Goal: Task Accomplishment & Management: Manage account settings

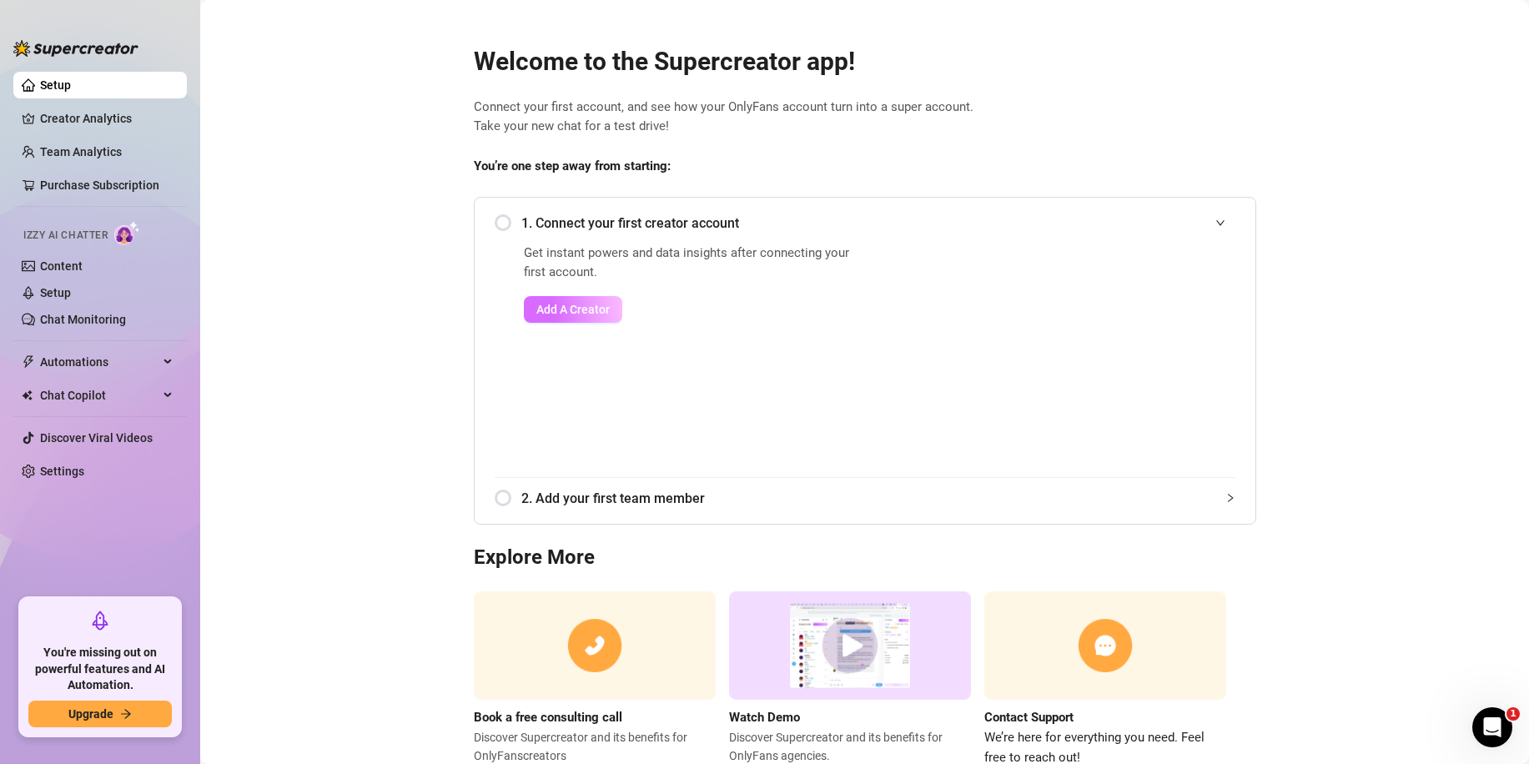
click at [566, 312] on span "Add A Creator" at bounding box center [572, 309] width 73 height 13
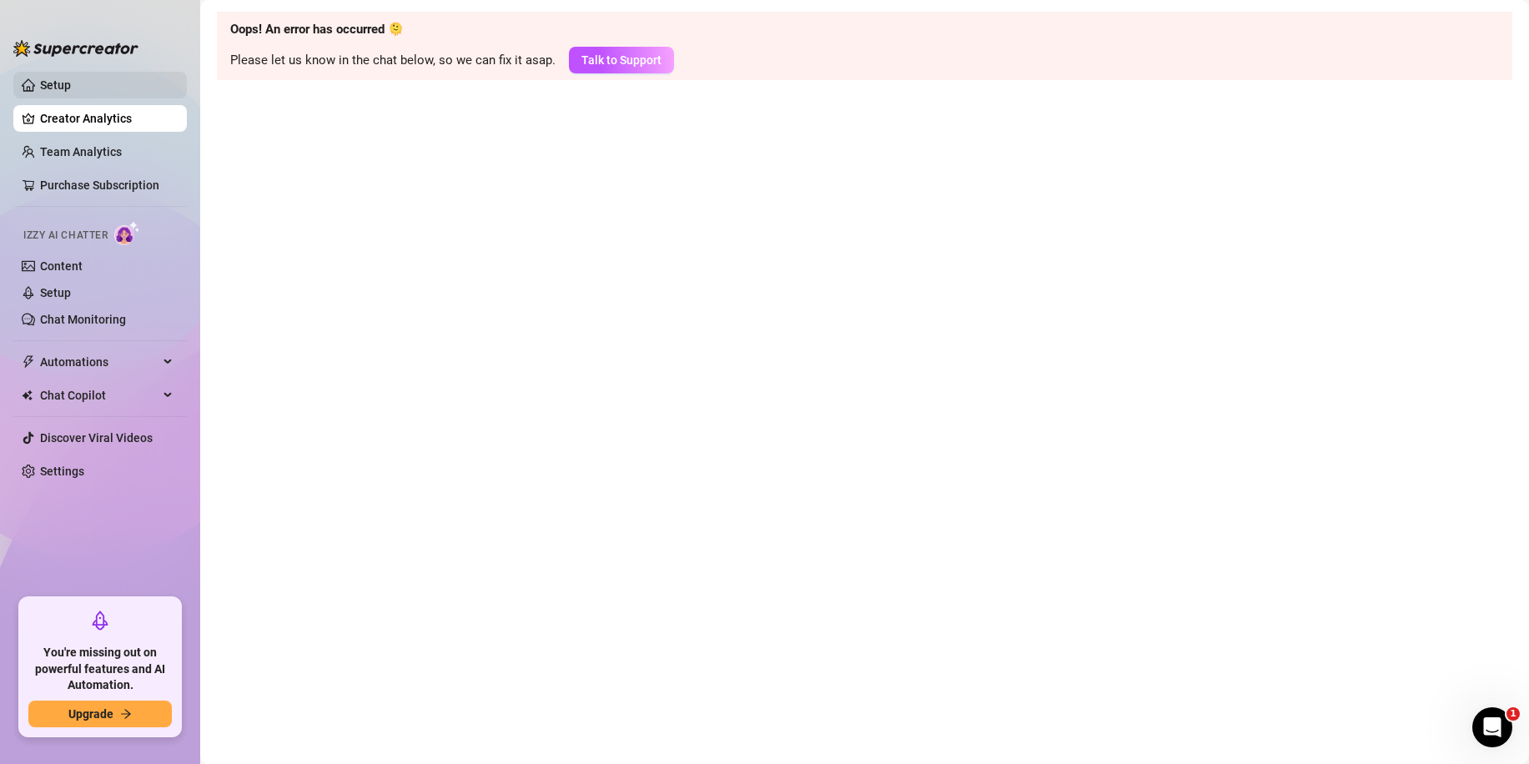
click at [69, 81] on link "Setup" at bounding box center [55, 84] width 31 height 13
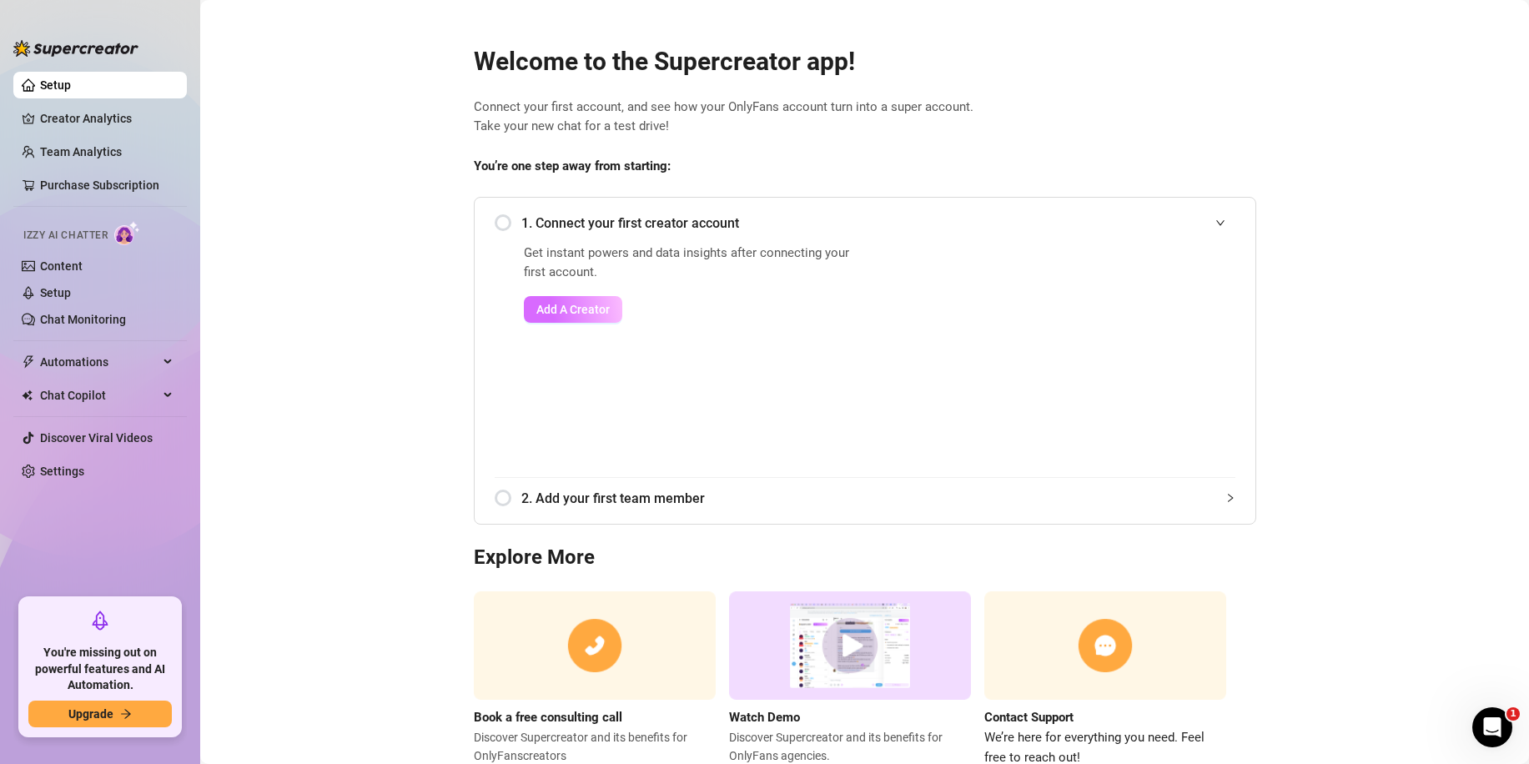
click at [561, 315] on span "Add A Creator" at bounding box center [572, 309] width 73 height 13
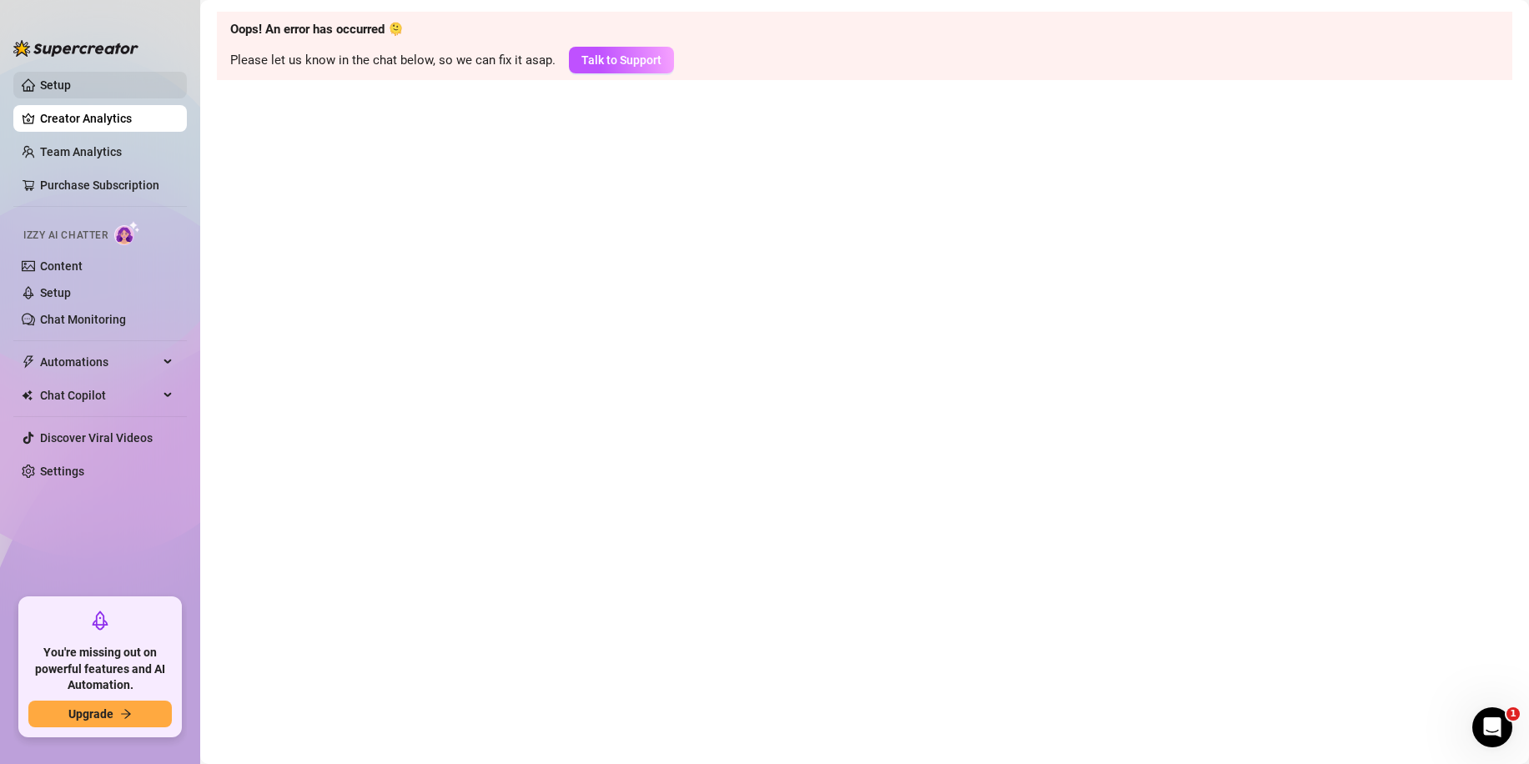
click at [63, 89] on link "Setup" at bounding box center [55, 84] width 31 height 13
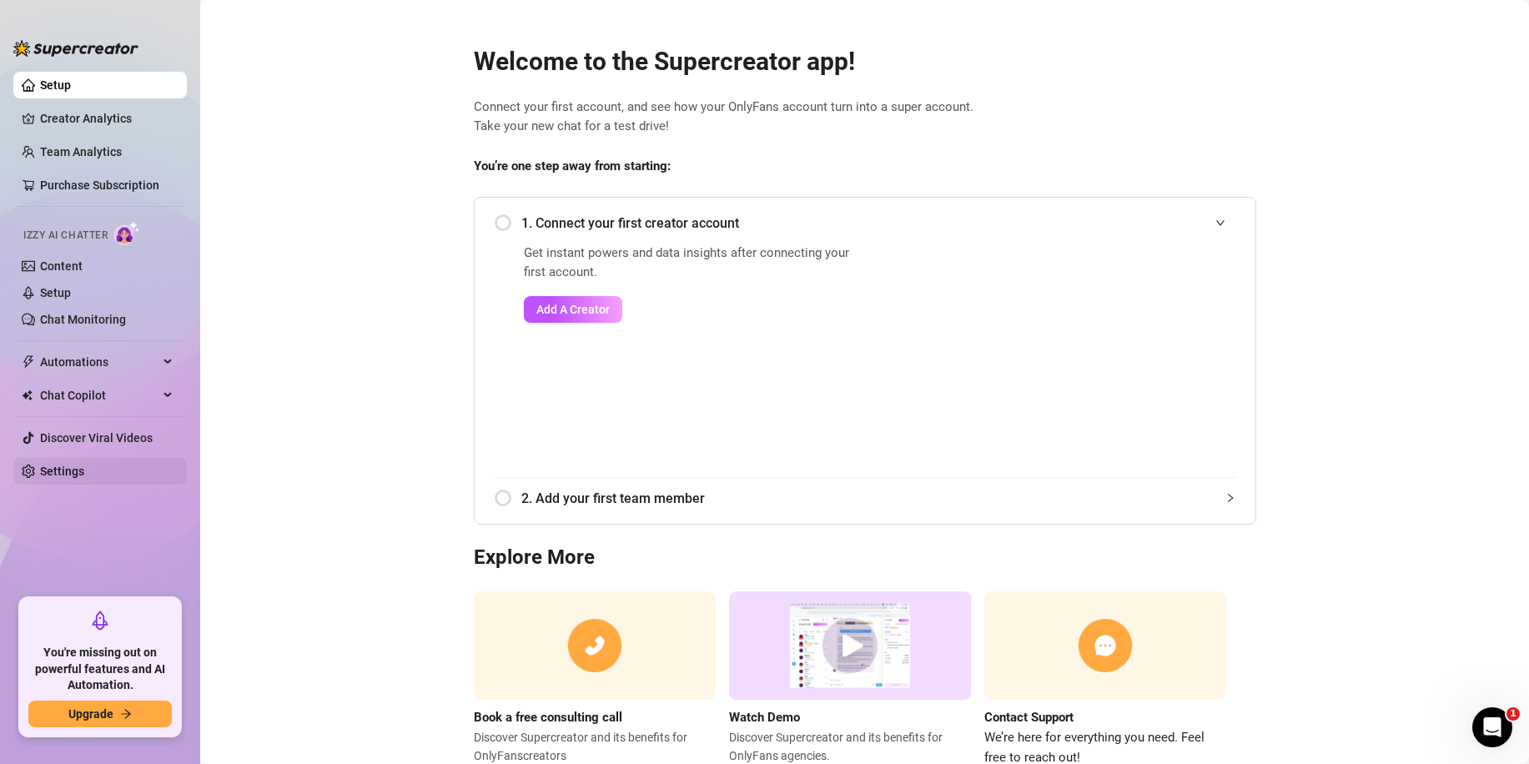
click at [84, 471] on link "Settings" at bounding box center [62, 471] width 44 height 13
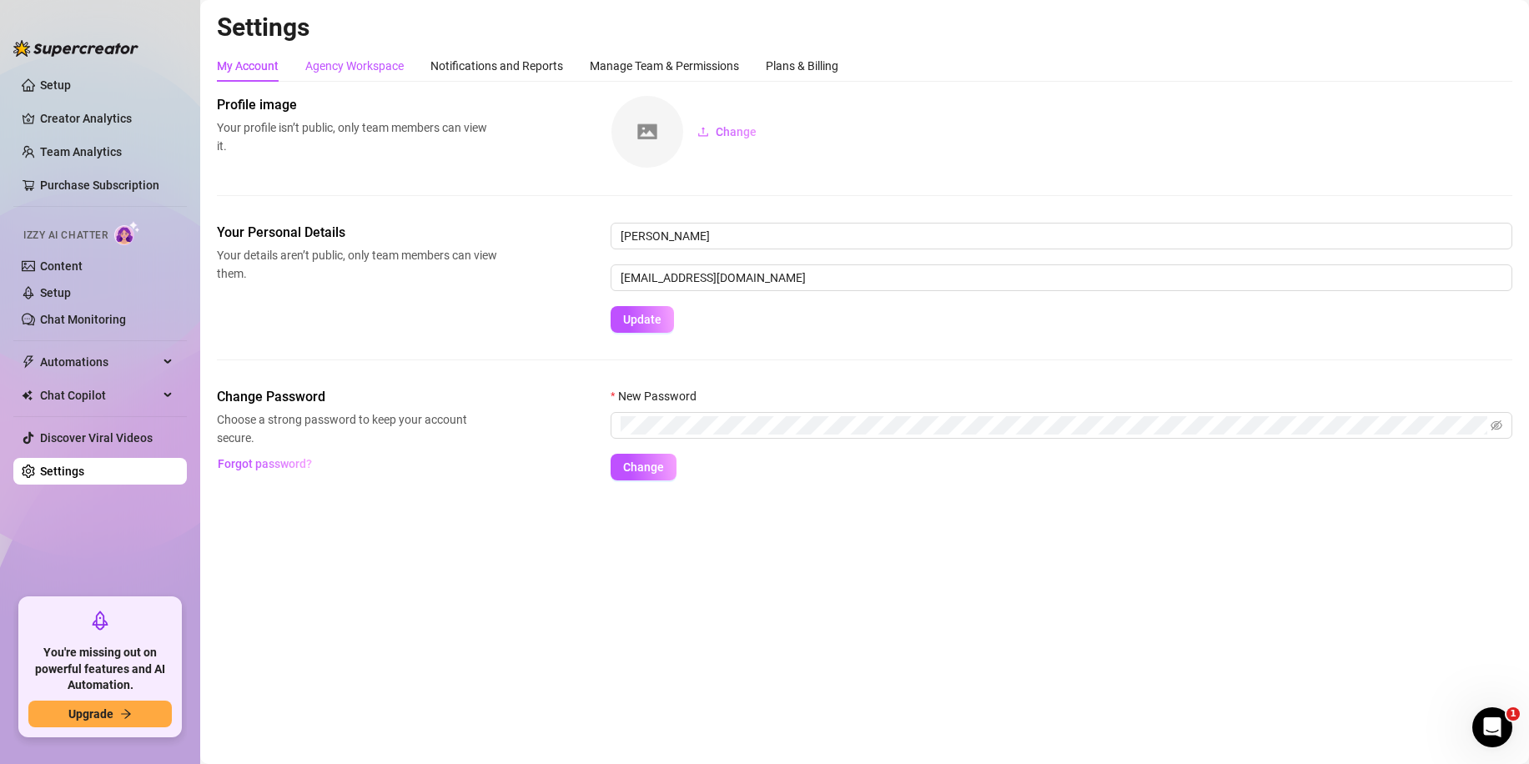
click at [342, 57] on div "Agency Workspace" at bounding box center [354, 66] width 98 height 18
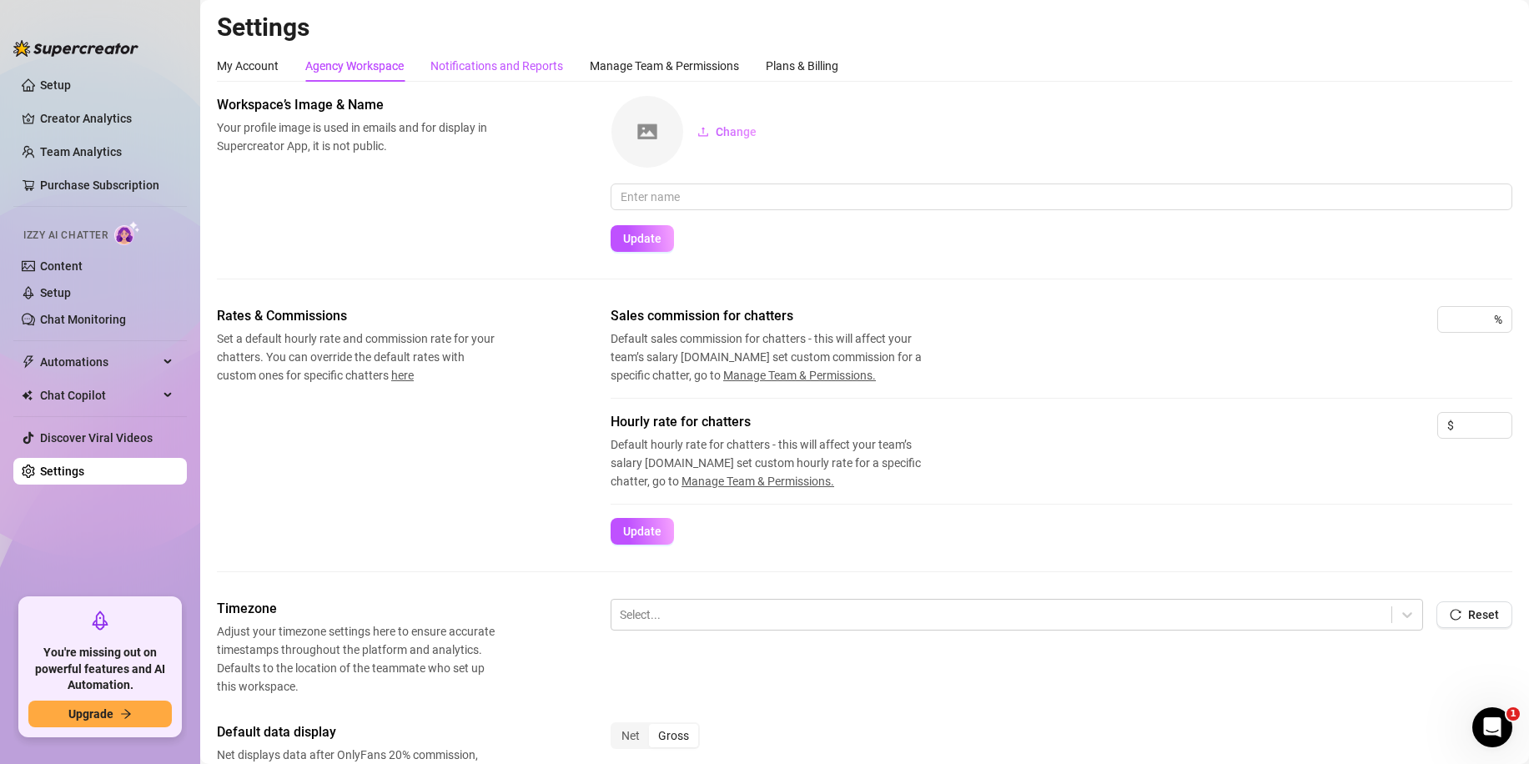
click at [479, 65] on div "Notifications and Reports" at bounding box center [496, 66] width 133 height 18
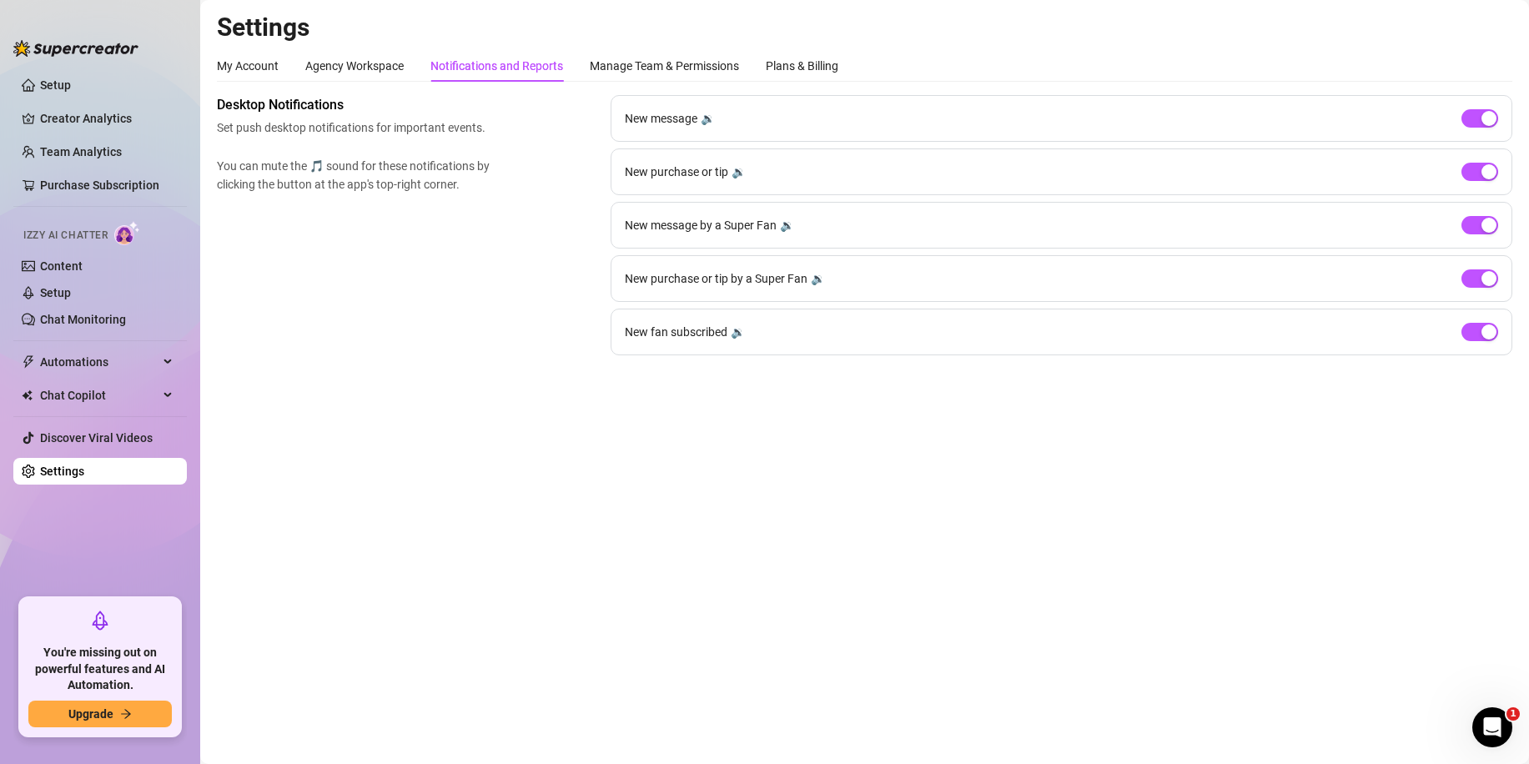
click at [546, 345] on div "Desktop Notifications Set push desktop notifications for important events. You …" at bounding box center [865, 225] width 1296 height 260
click at [61, 130] on link "Creator Analytics" at bounding box center [106, 118] width 133 height 27
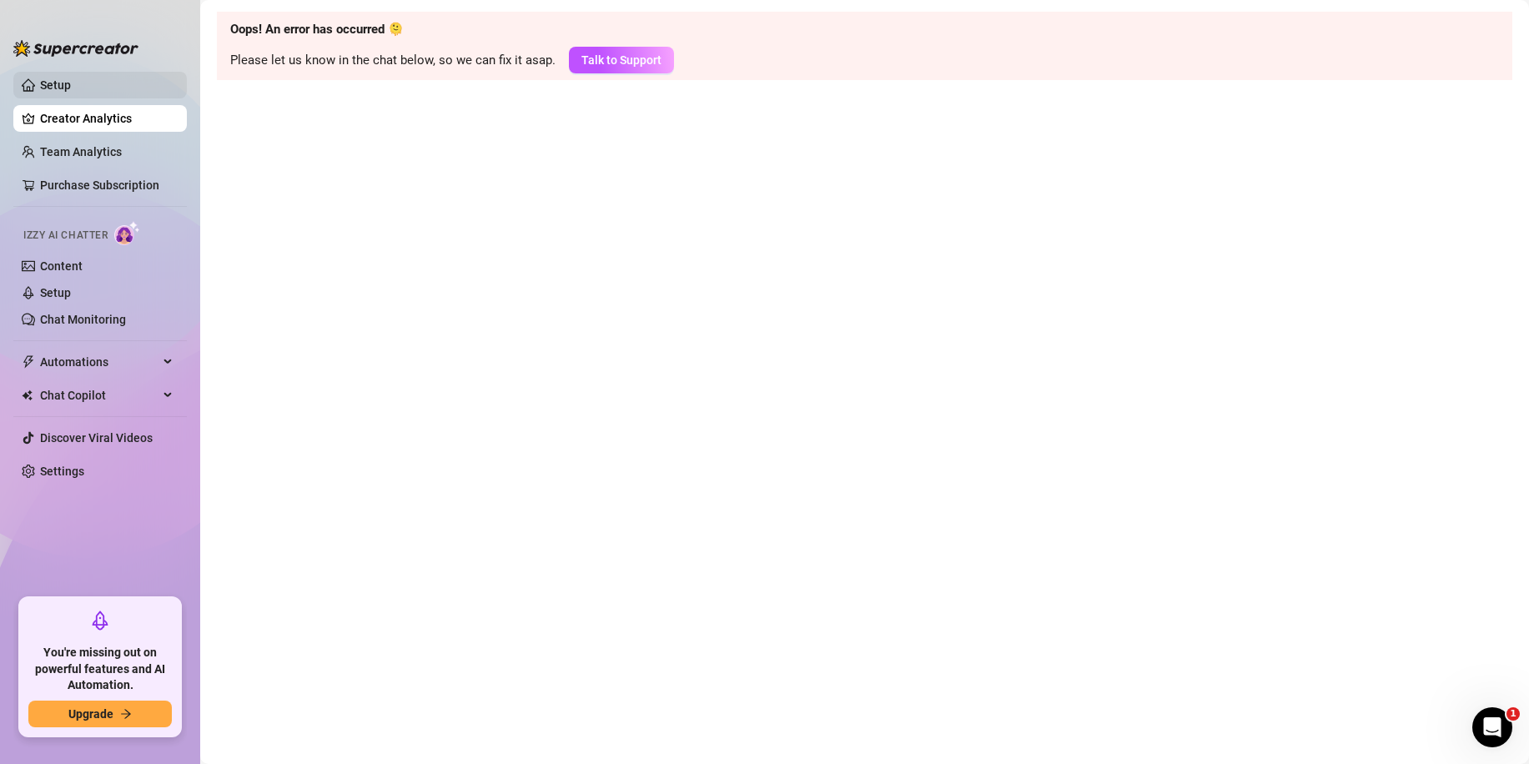
click at [71, 83] on link "Setup" at bounding box center [55, 84] width 31 height 13
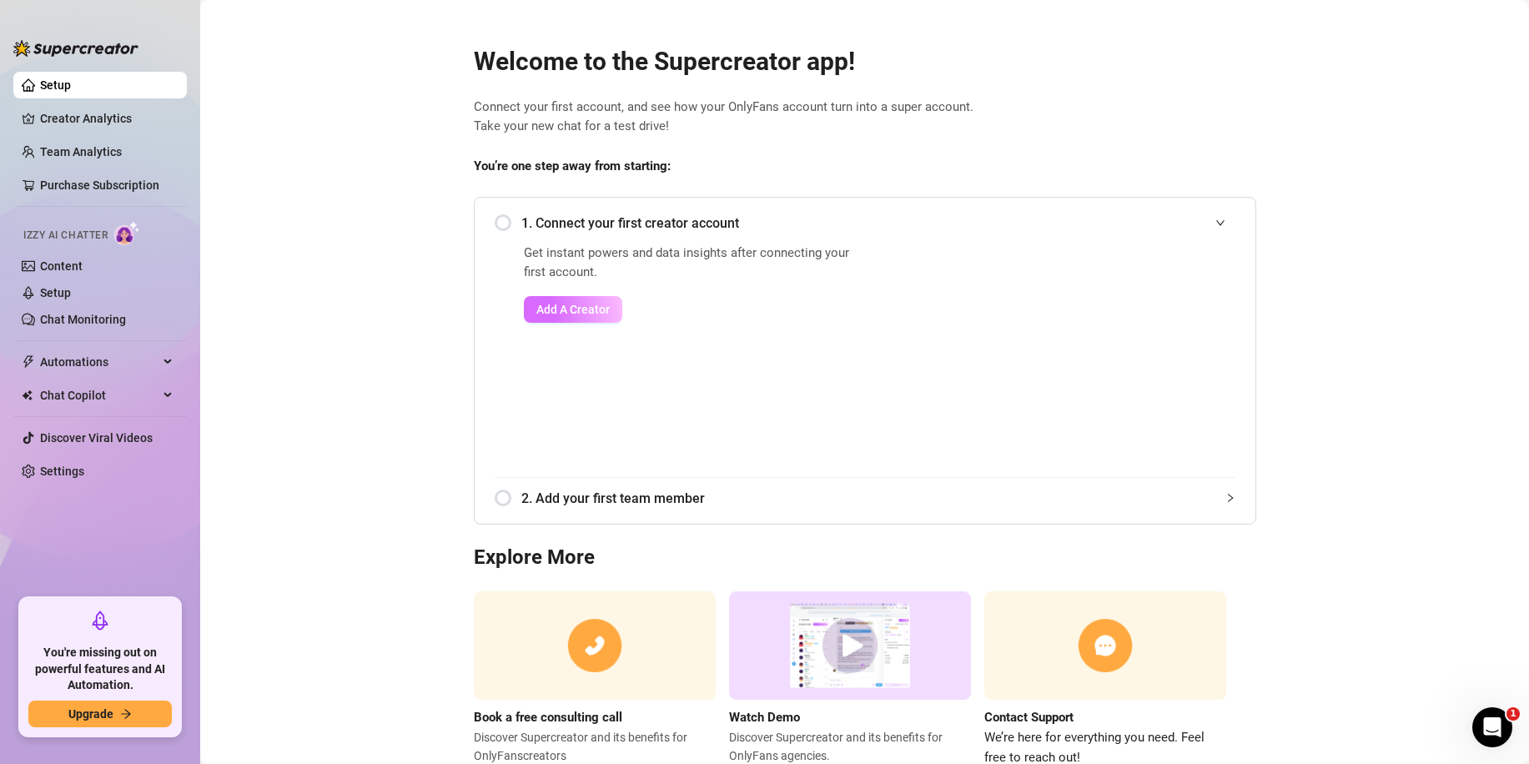
click at [559, 315] on span "Add A Creator" at bounding box center [572, 309] width 73 height 13
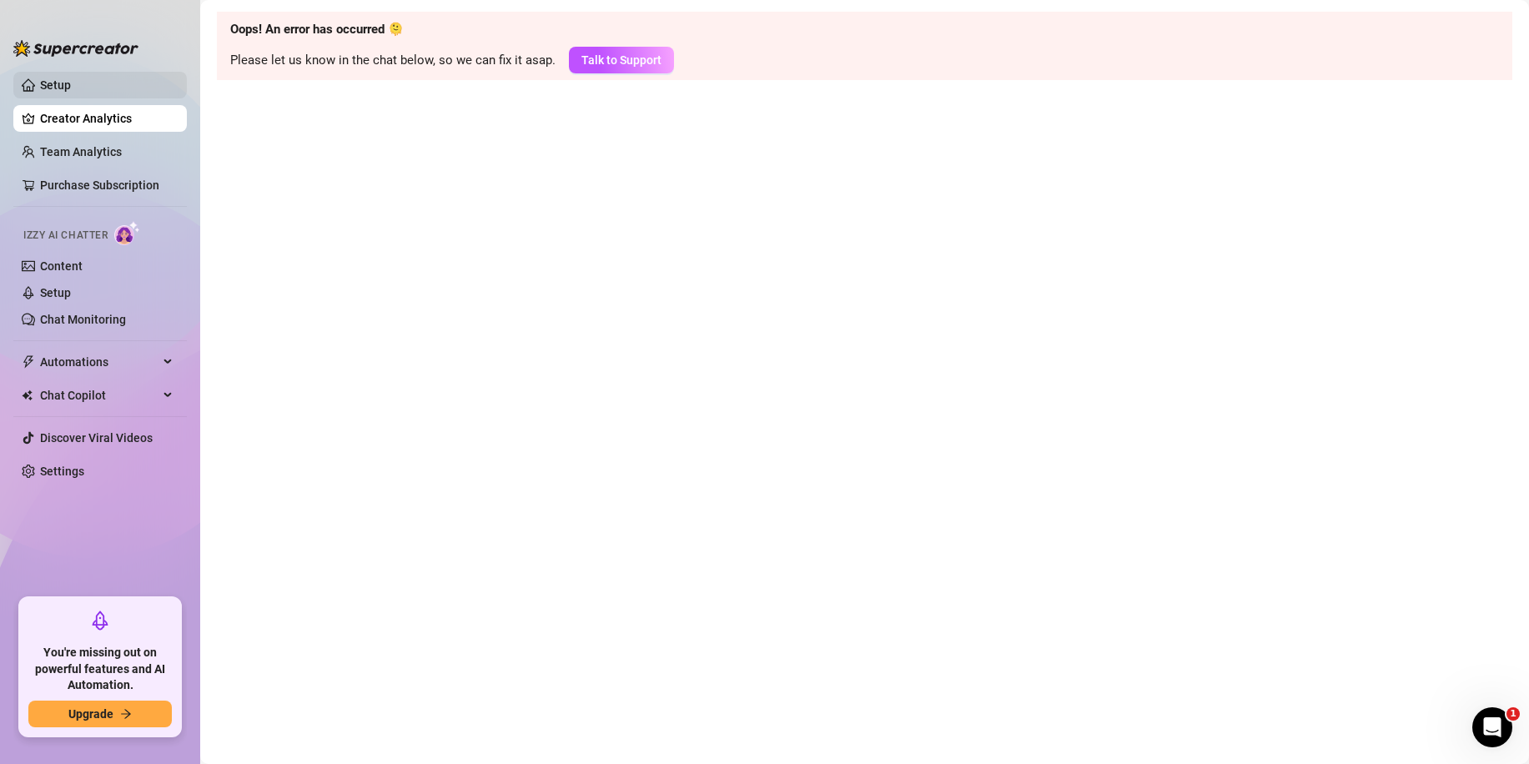
click at [42, 83] on link "Setup" at bounding box center [55, 84] width 31 height 13
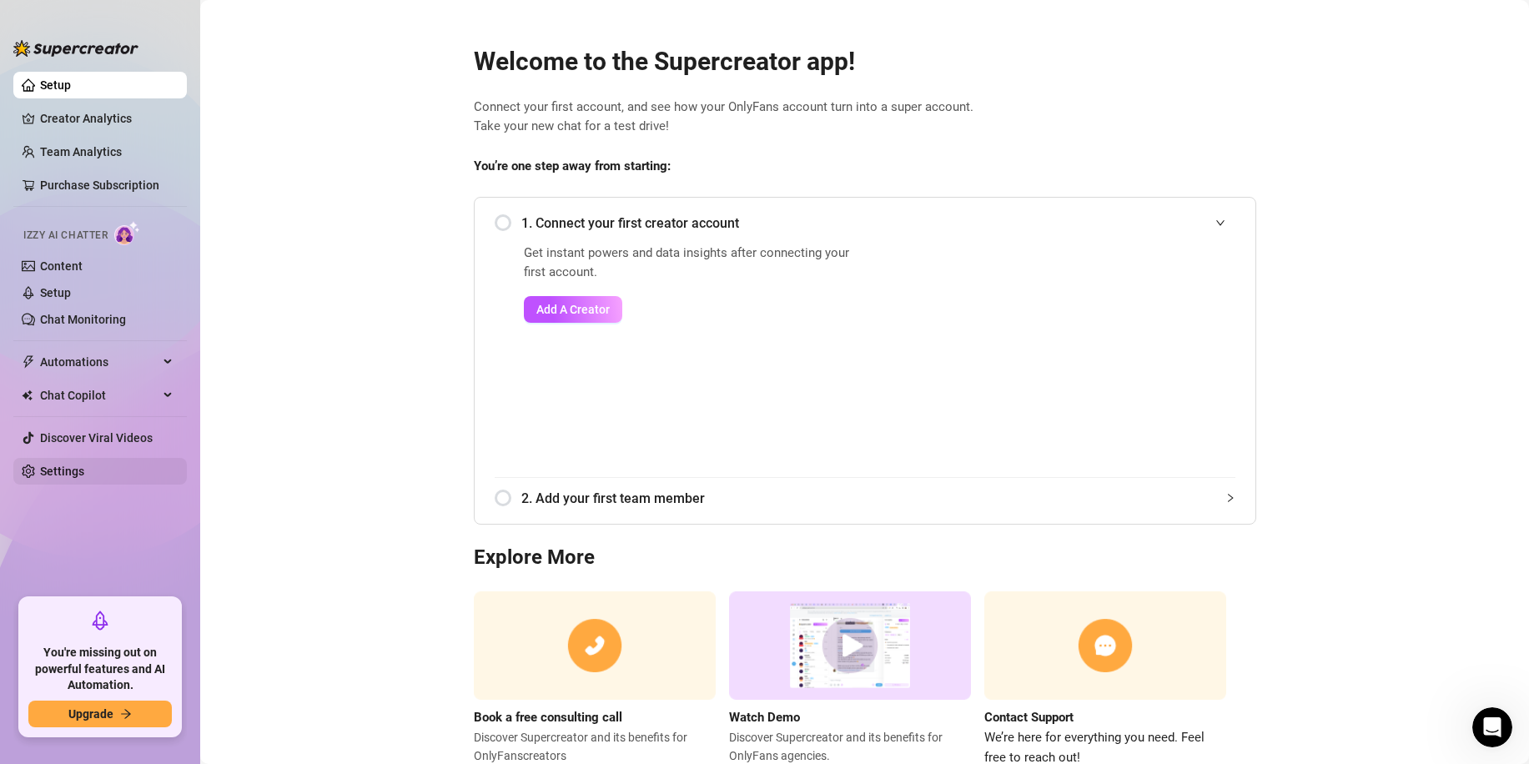
click at [84, 471] on link "Settings" at bounding box center [62, 471] width 44 height 13
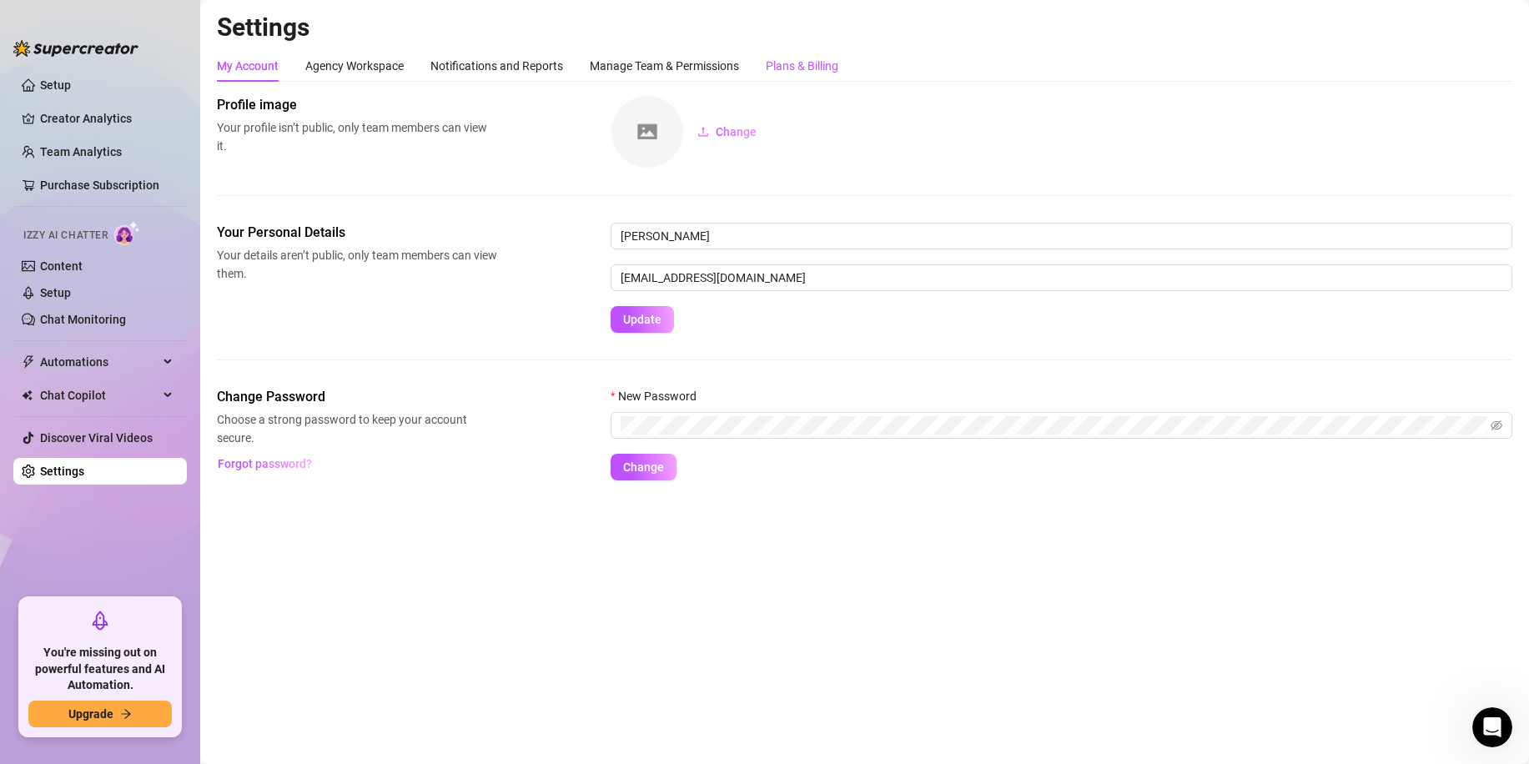
click at [791, 67] on div "Plans & Billing" at bounding box center [802, 66] width 73 height 18
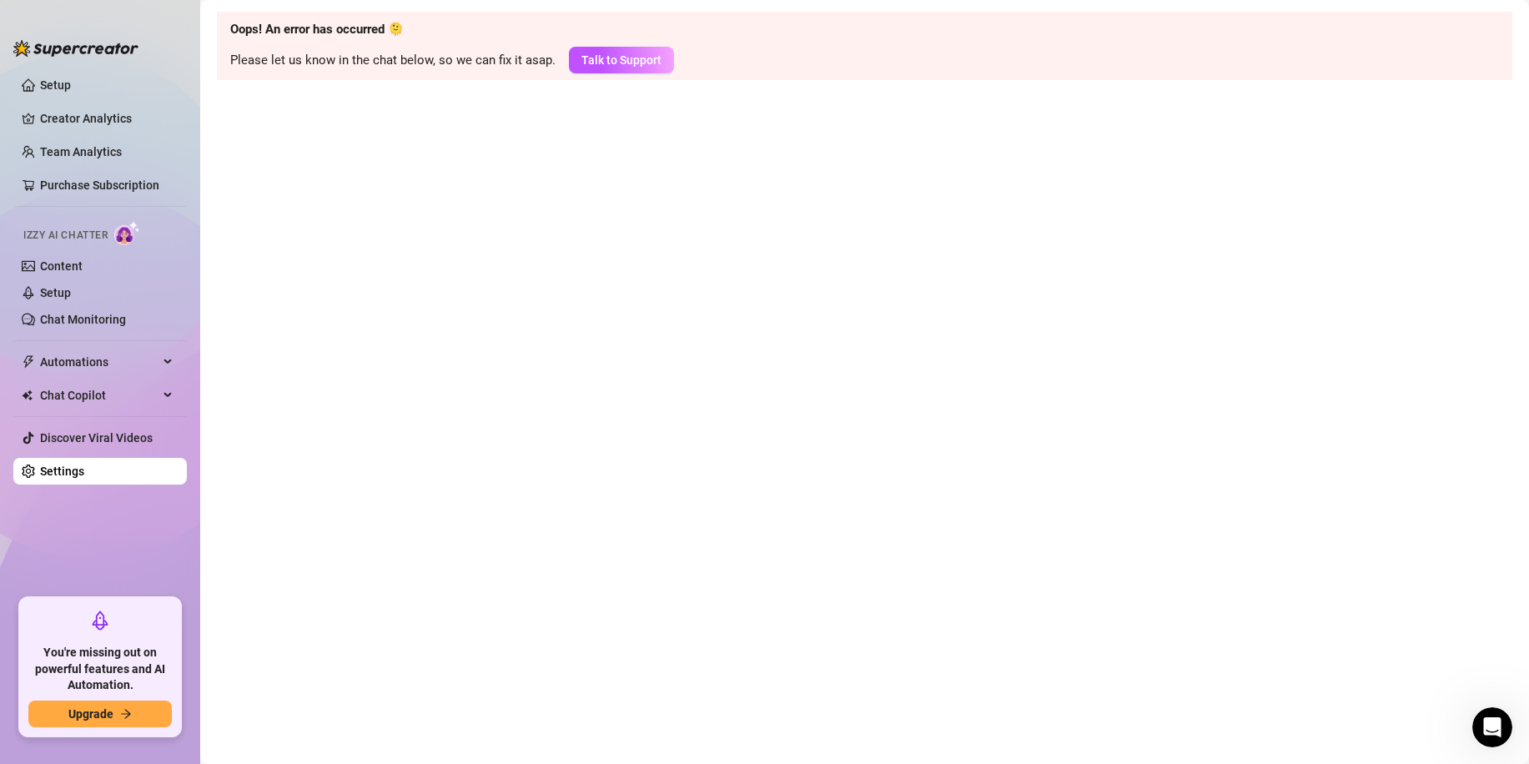
click at [59, 478] on link "Settings" at bounding box center [62, 471] width 44 height 13
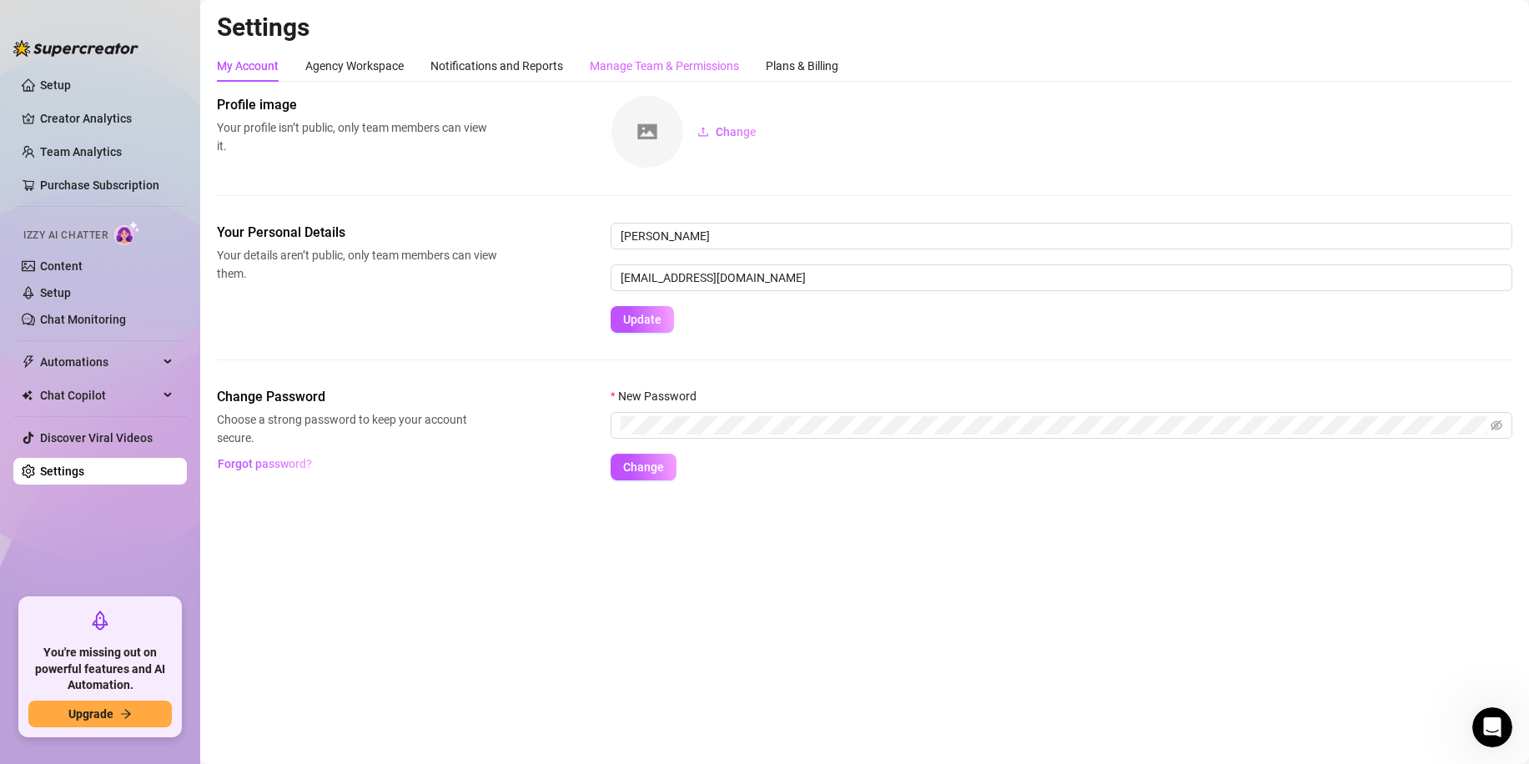
click at [706, 55] on div "Manage Team & Permissions" at bounding box center [664, 66] width 149 height 32
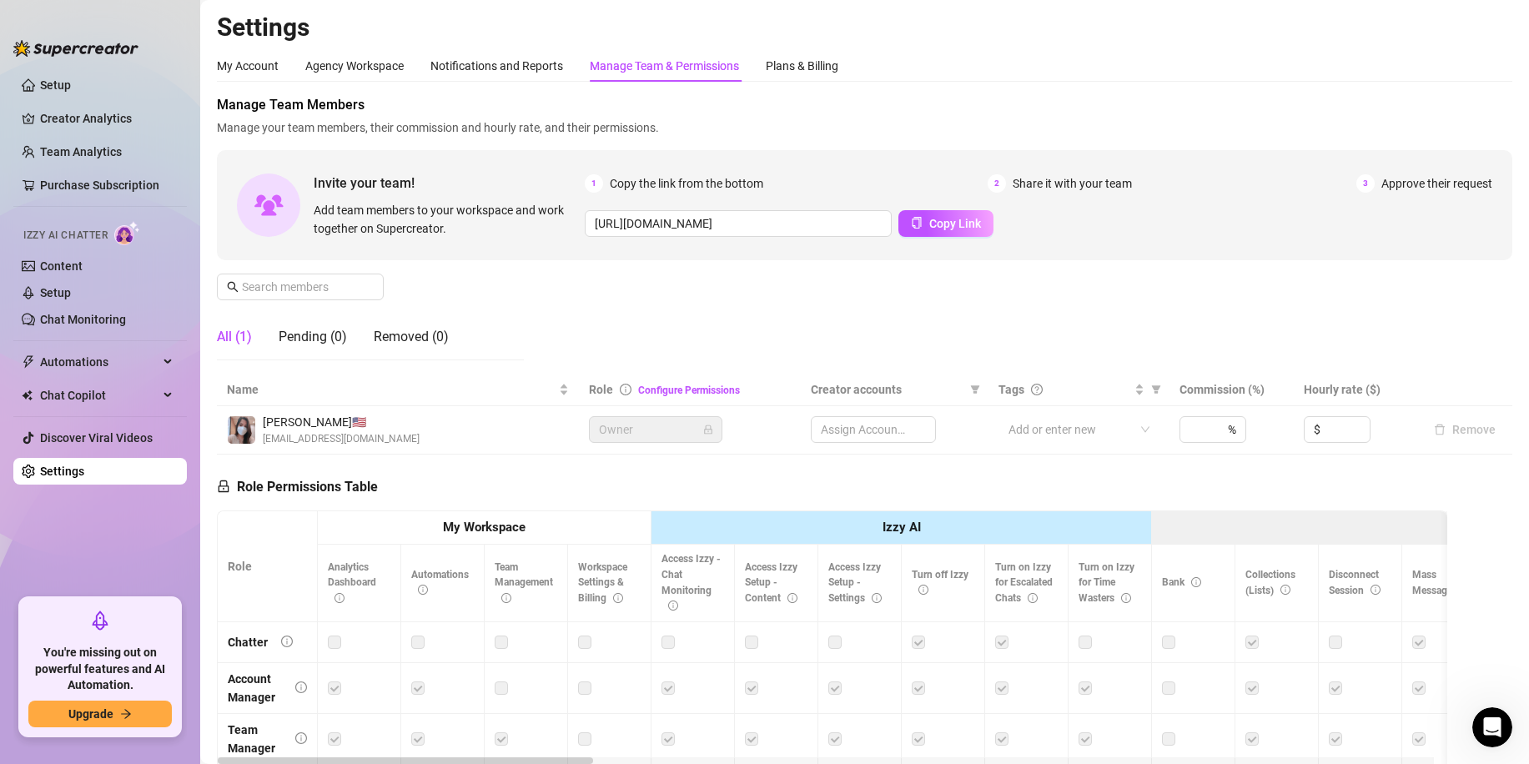
click at [707, 58] on div "Manage Team & Permissions" at bounding box center [664, 66] width 149 height 18
click at [471, 67] on div "Notifications and Reports" at bounding box center [496, 66] width 133 height 18
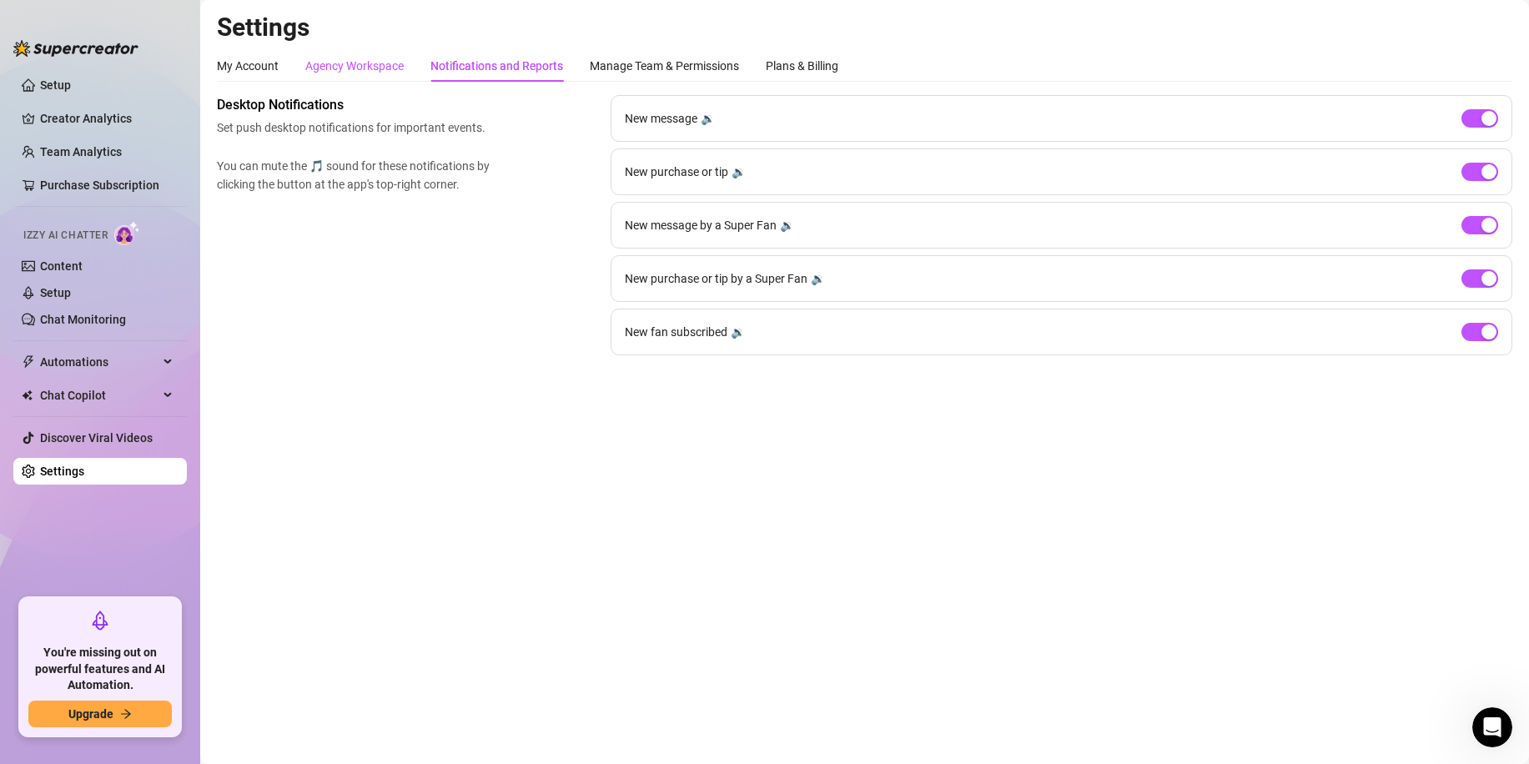
click at [387, 64] on div "Agency Workspace" at bounding box center [354, 66] width 98 height 18
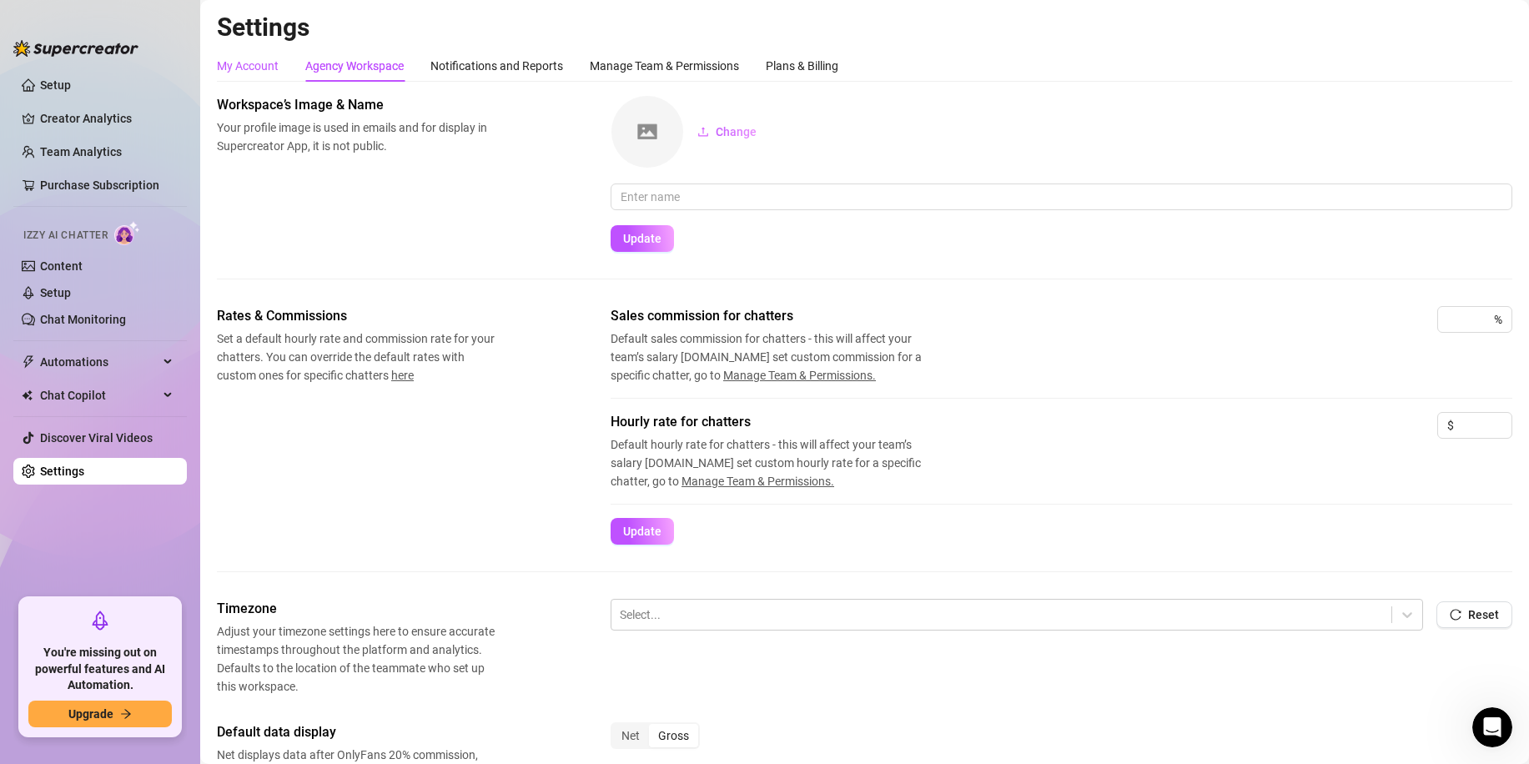
click at [230, 70] on div "My Account" at bounding box center [248, 66] width 62 height 18
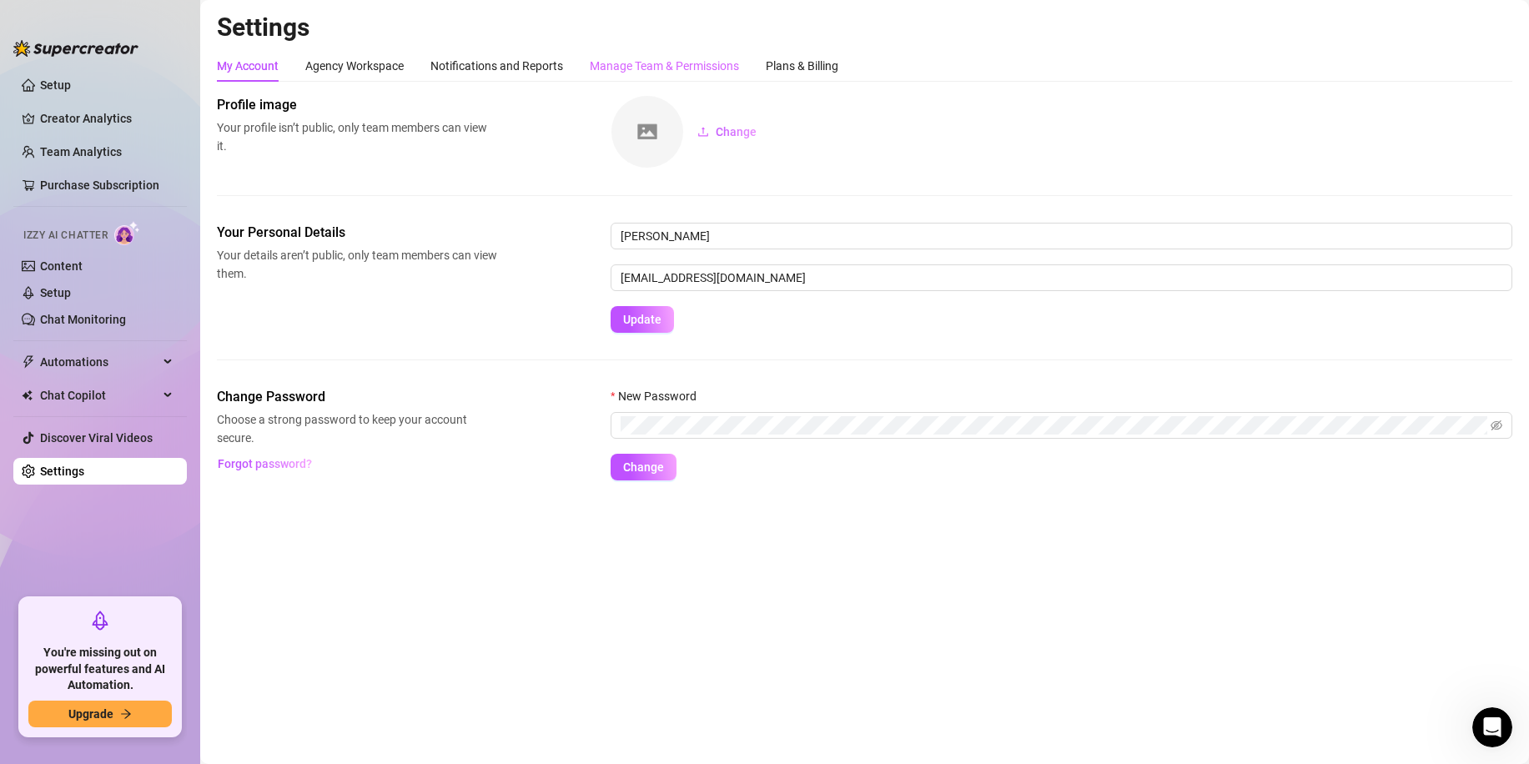
click at [692, 53] on div "Manage Team & Permissions" at bounding box center [664, 66] width 149 height 32
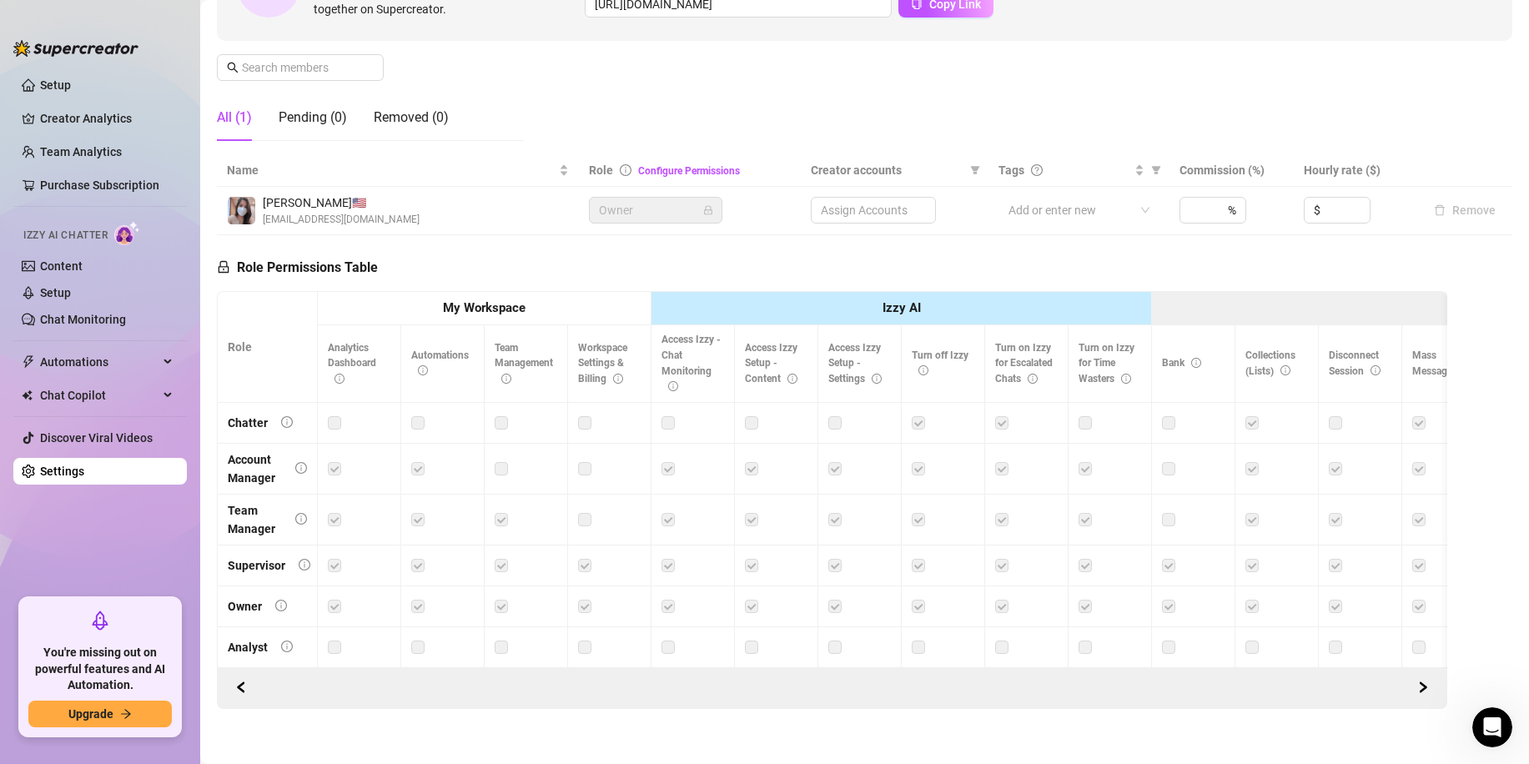
scroll to position [249, 0]
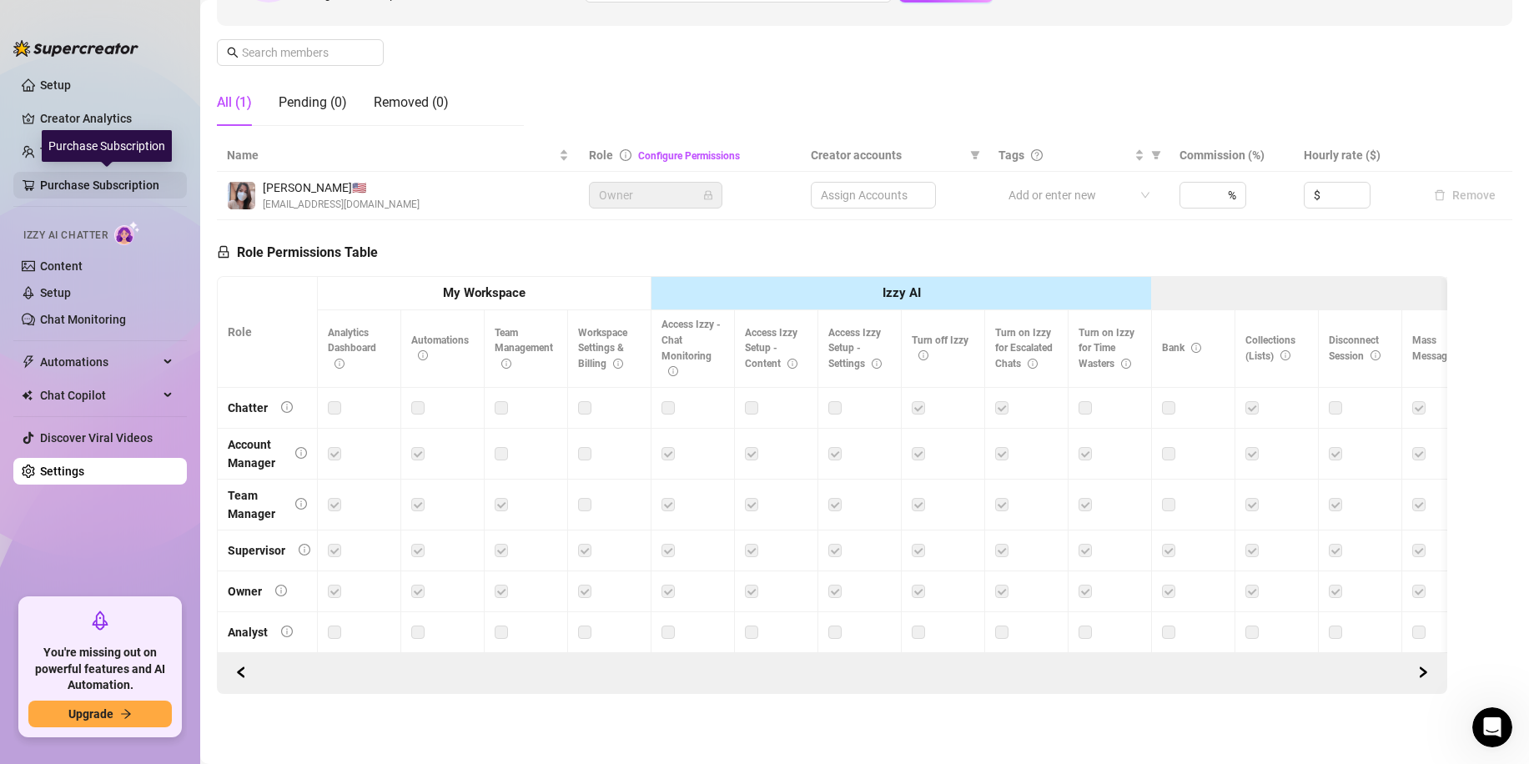
click at [116, 189] on link "Purchase Subscription" at bounding box center [106, 185] width 133 height 27
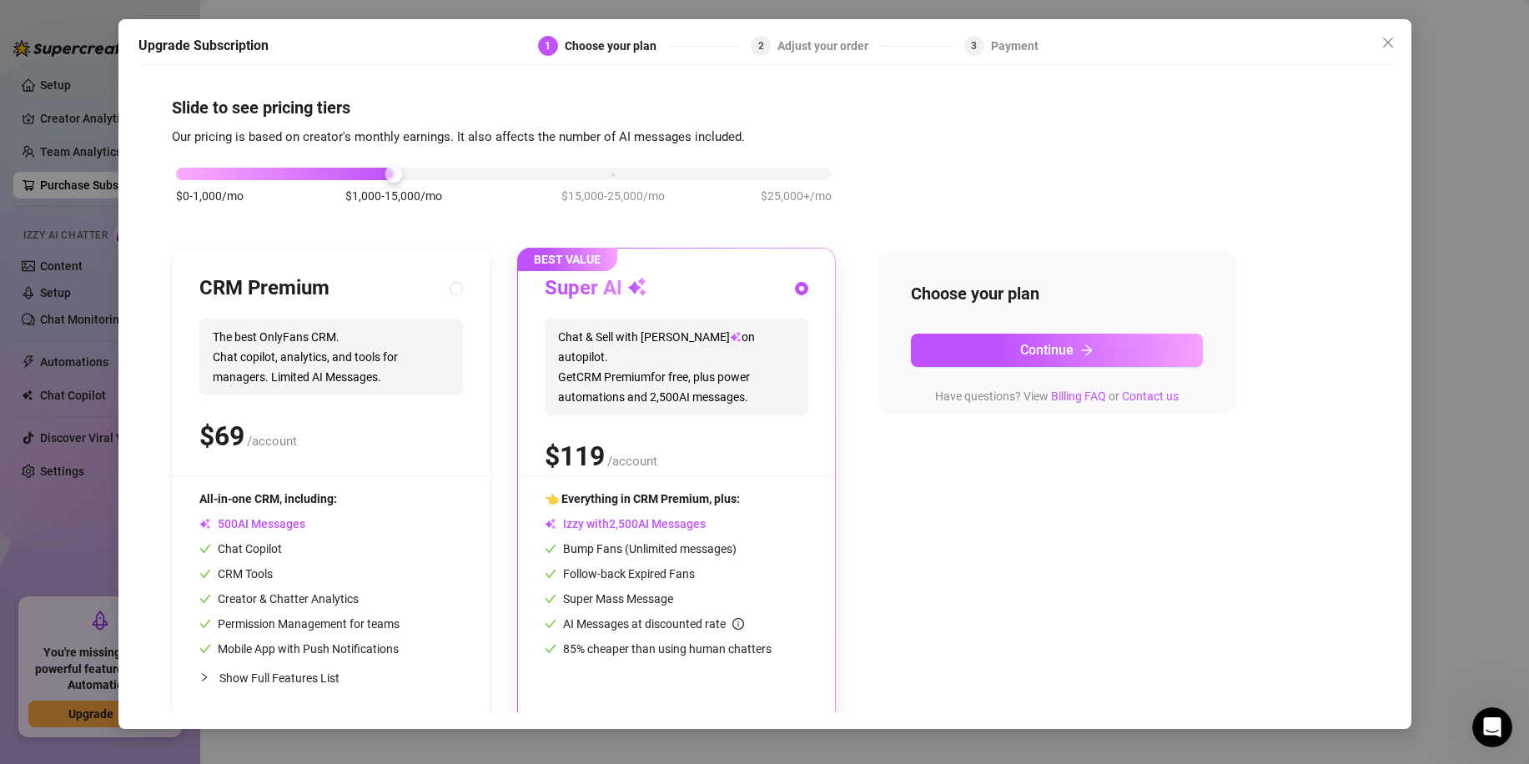
click at [1089, 530] on div "$0-1,000/mo $1,000-15,000/mo $15,000-25,000/mo $25,000+/mo CRM Premium The best…" at bounding box center [765, 436] width 1186 height 578
click at [1386, 50] on button "Close" at bounding box center [1388, 42] width 27 height 27
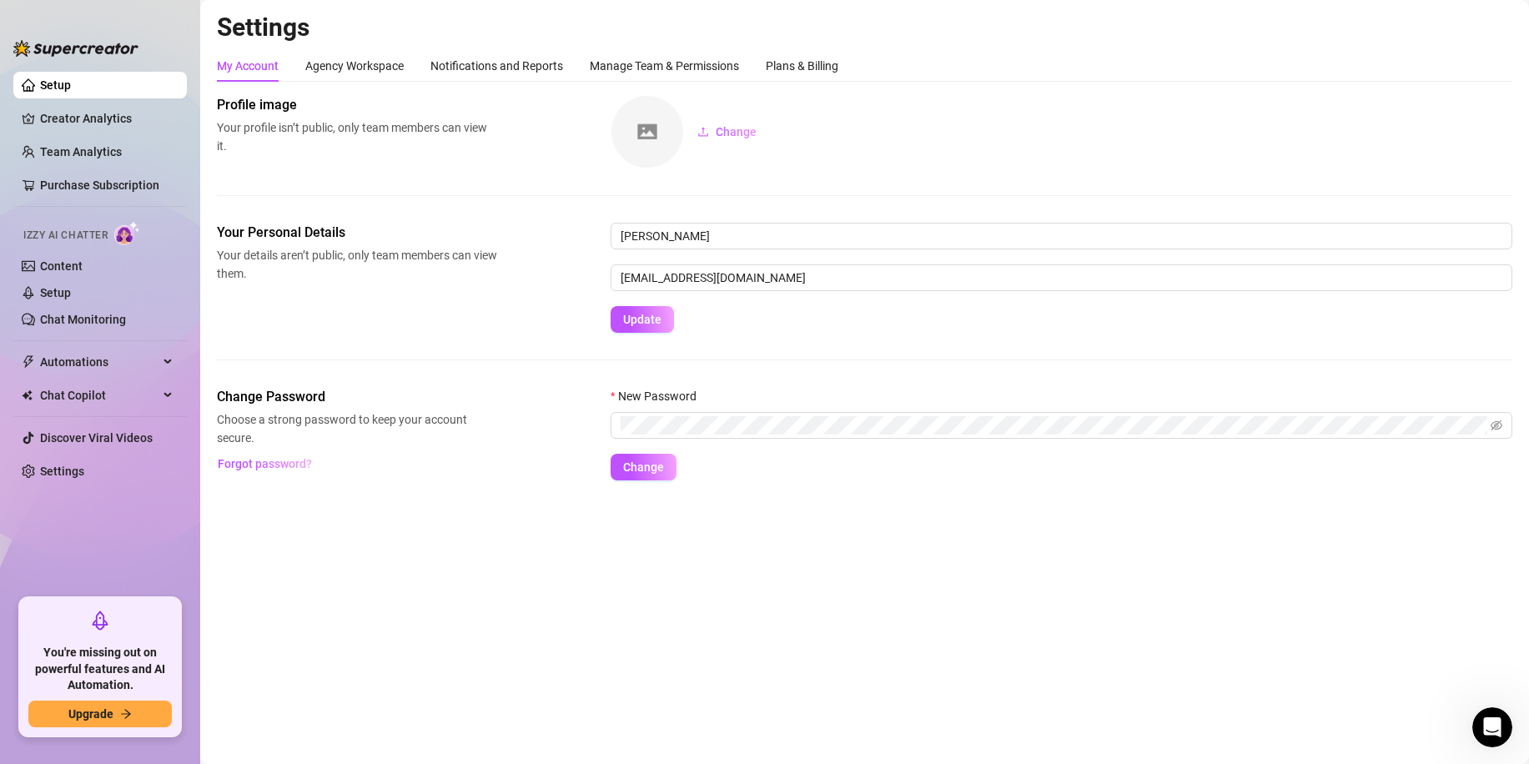
drag, startPoint x: 1292, startPoint y: 589, endPoint x: 1272, endPoint y: 568, distance: 28.9
click at [1291, 589] on main "Settings My Account Agency Workspace Notifications and Reports Manage Team & Pe…" at bounding box center [864, 382] width 1329 height 764
